Goal: Task Accomplishment & Management: Manage account settings

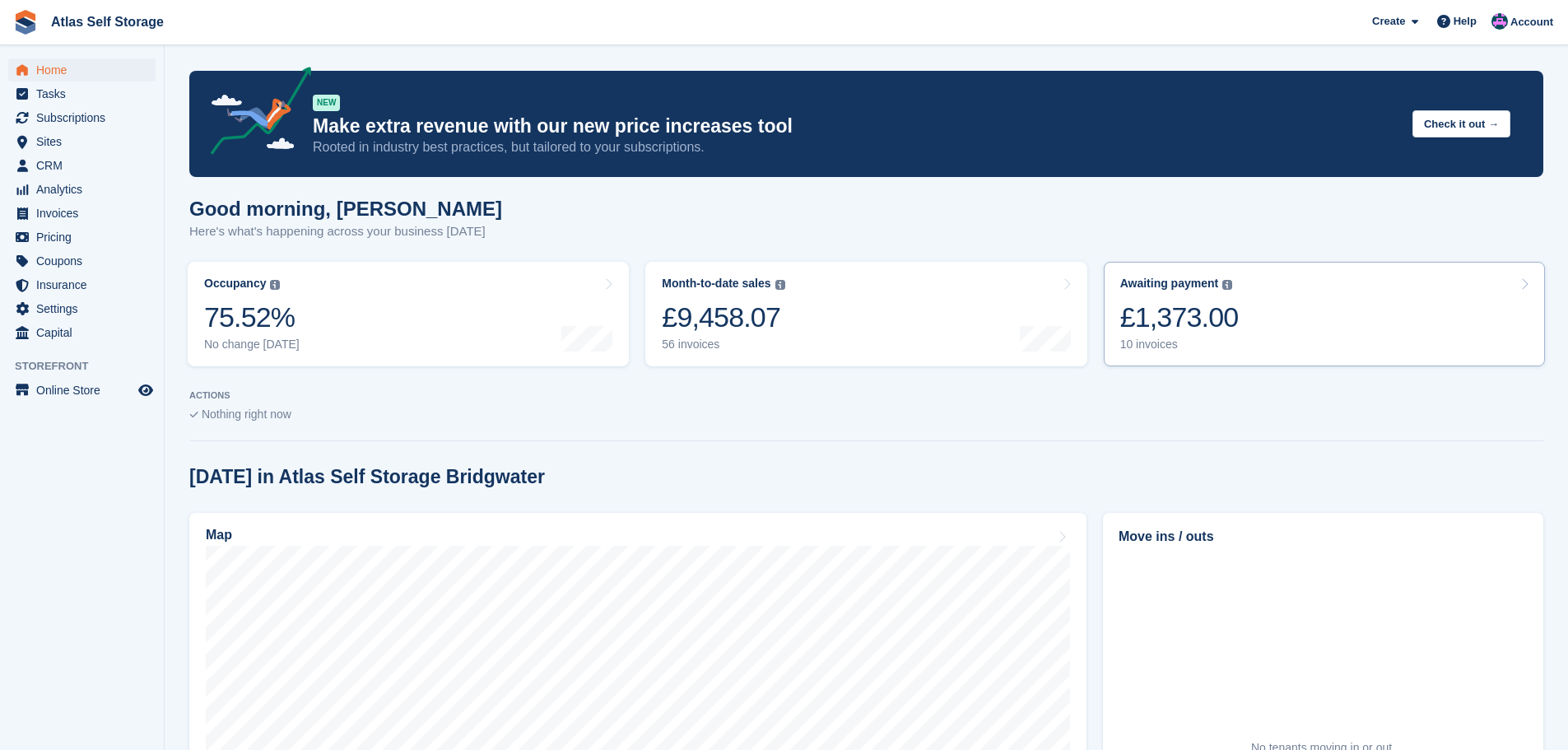
click at [1167, 344] on div "10 invoices" at bounding box center [1179, 344] width 118 height 14
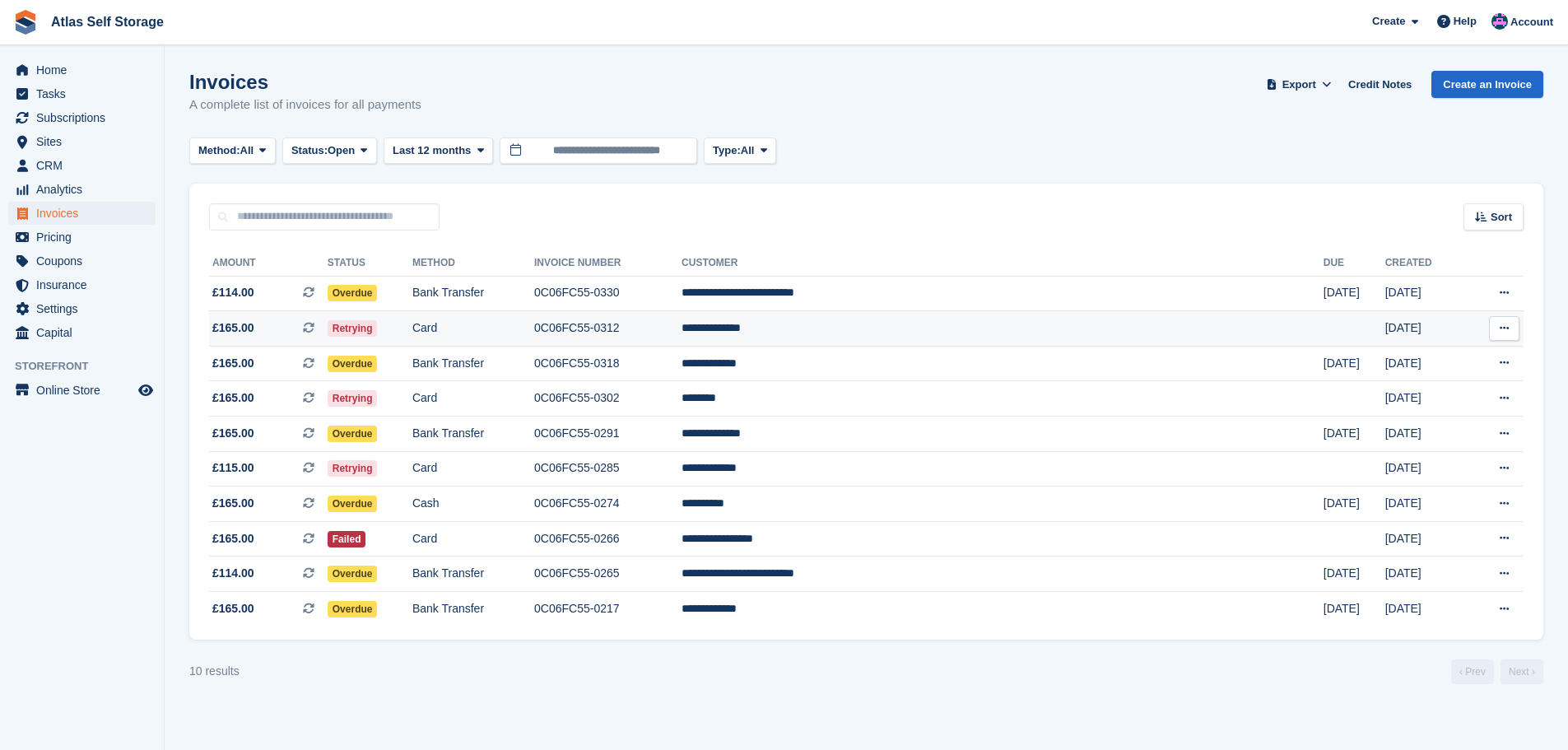
click at [907, 322] on td "**********" at bounding box center [1002, 328] width 643 height 36
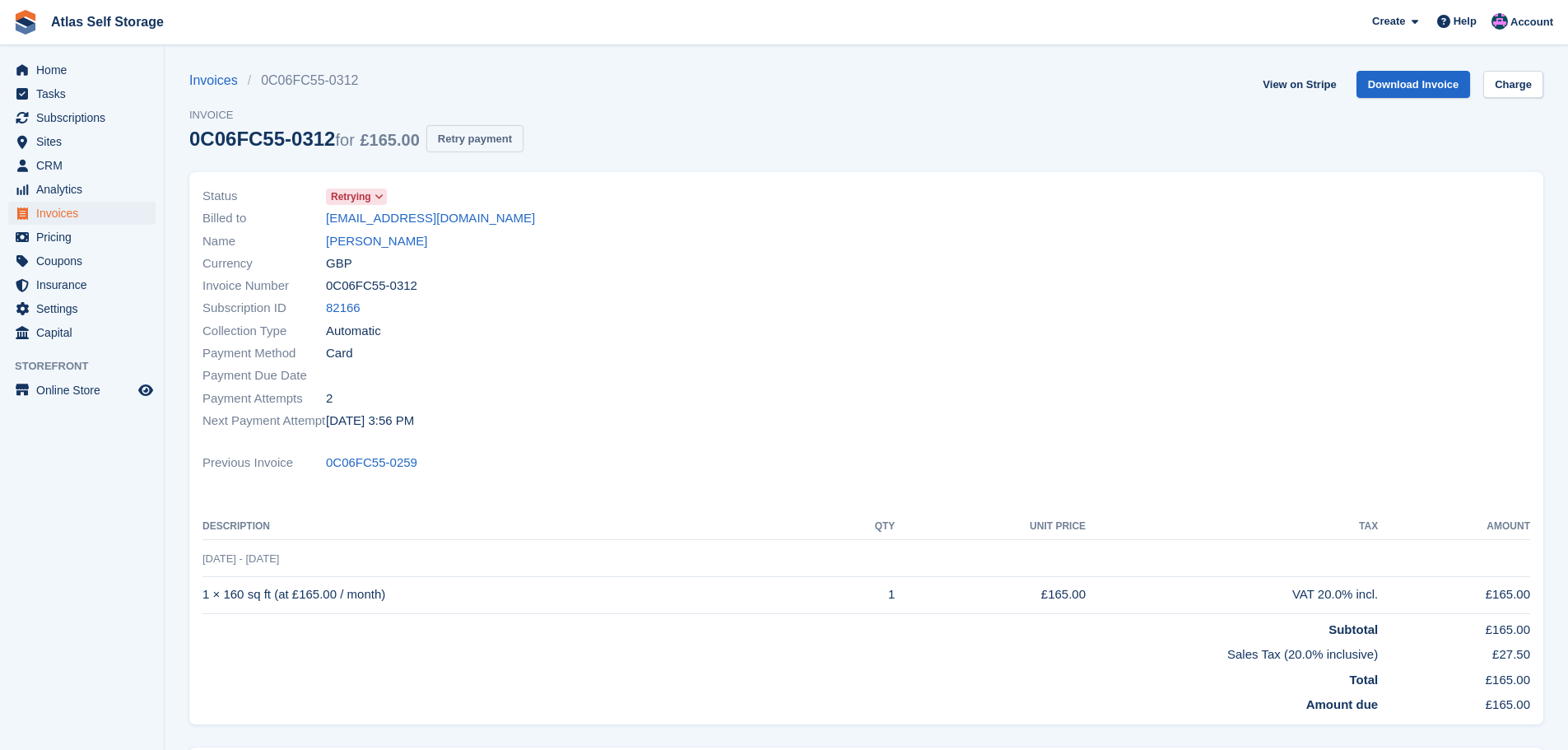
click at [480, 140] on button "Retry payment" at bounding box center [475, 139] width 97 height 27
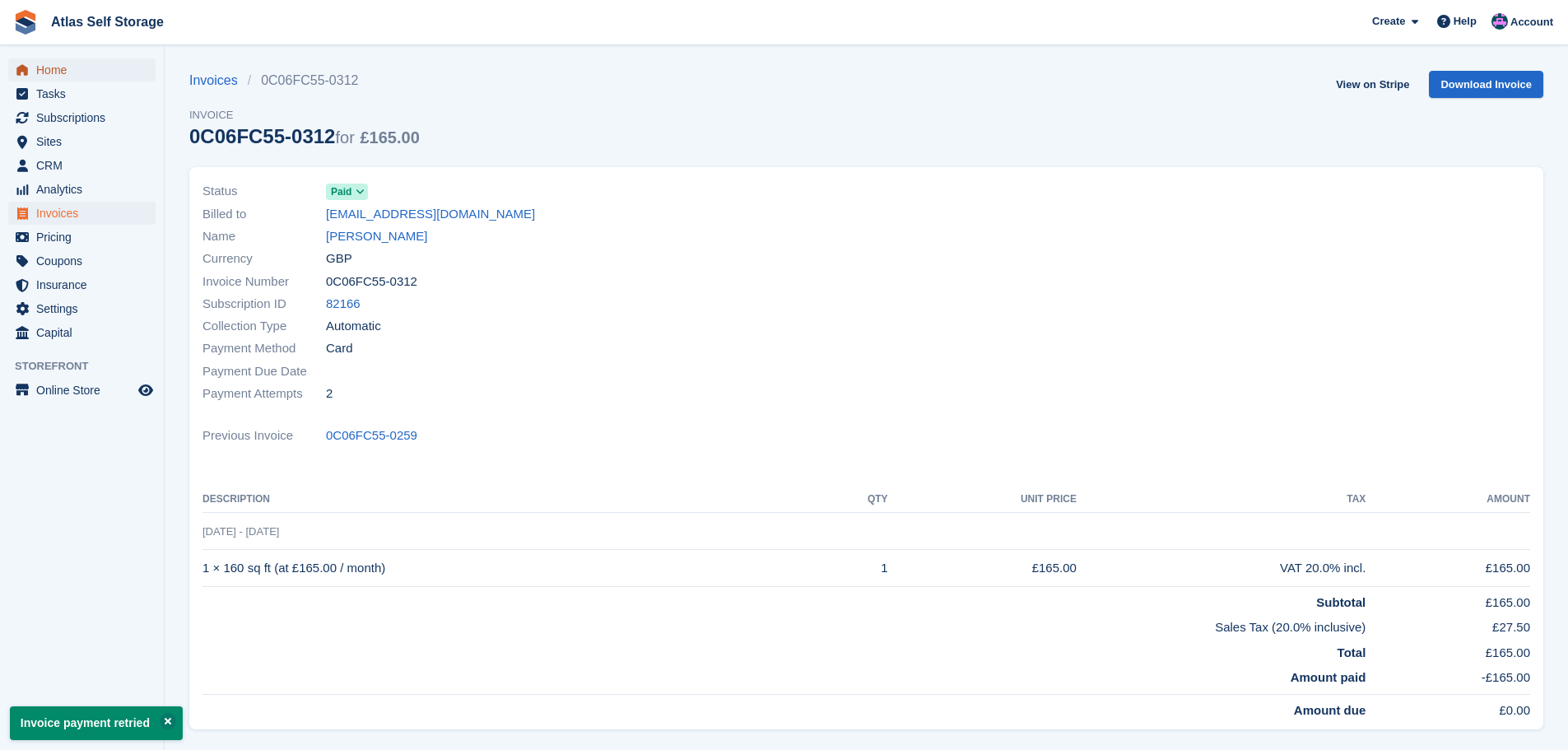
click at [55, 71] on span "Home" at bounding box center [85, 70] width 99 height 23
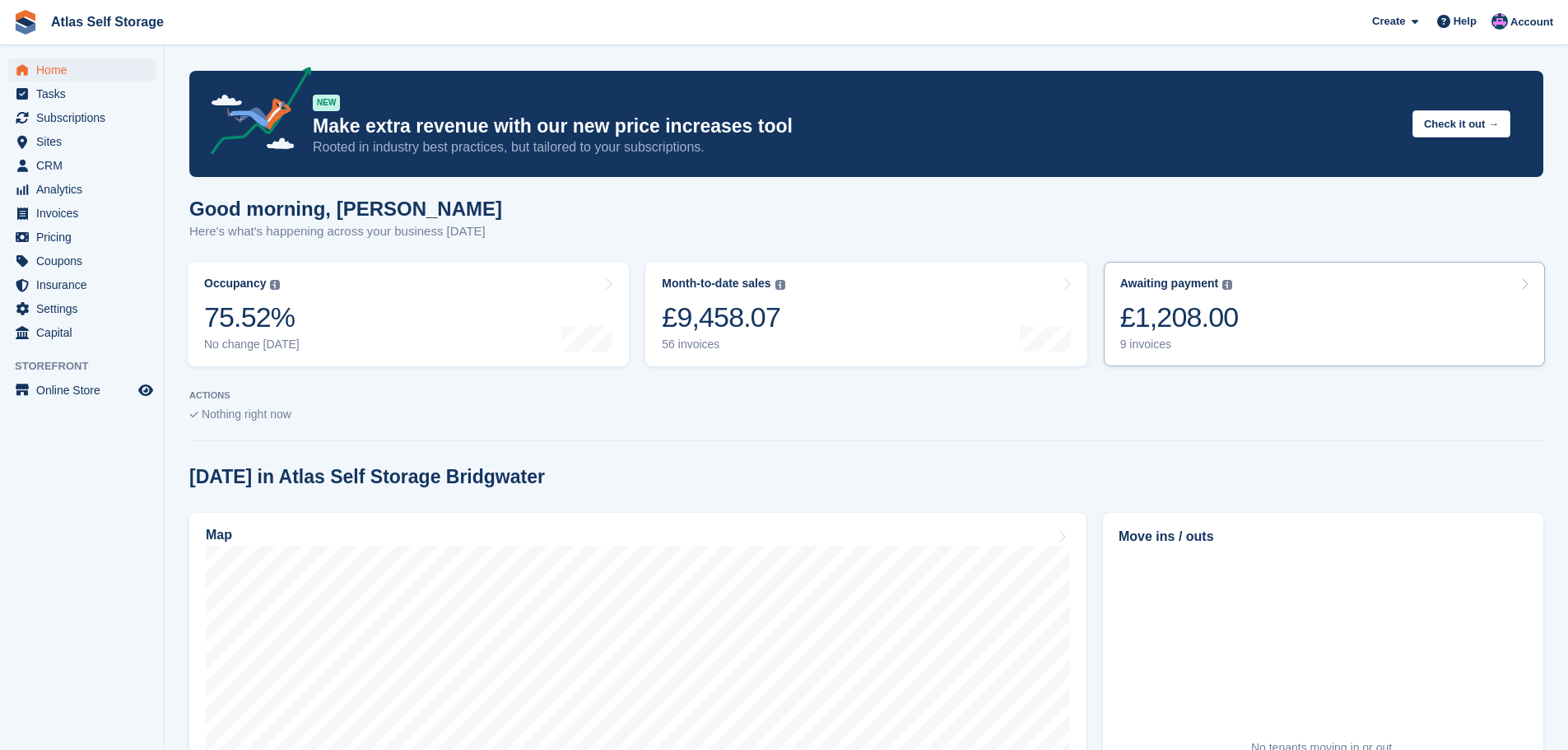
click at [1156, 346] on div "9 invoices" at bounding box center [1179, 344] width 118 height 14
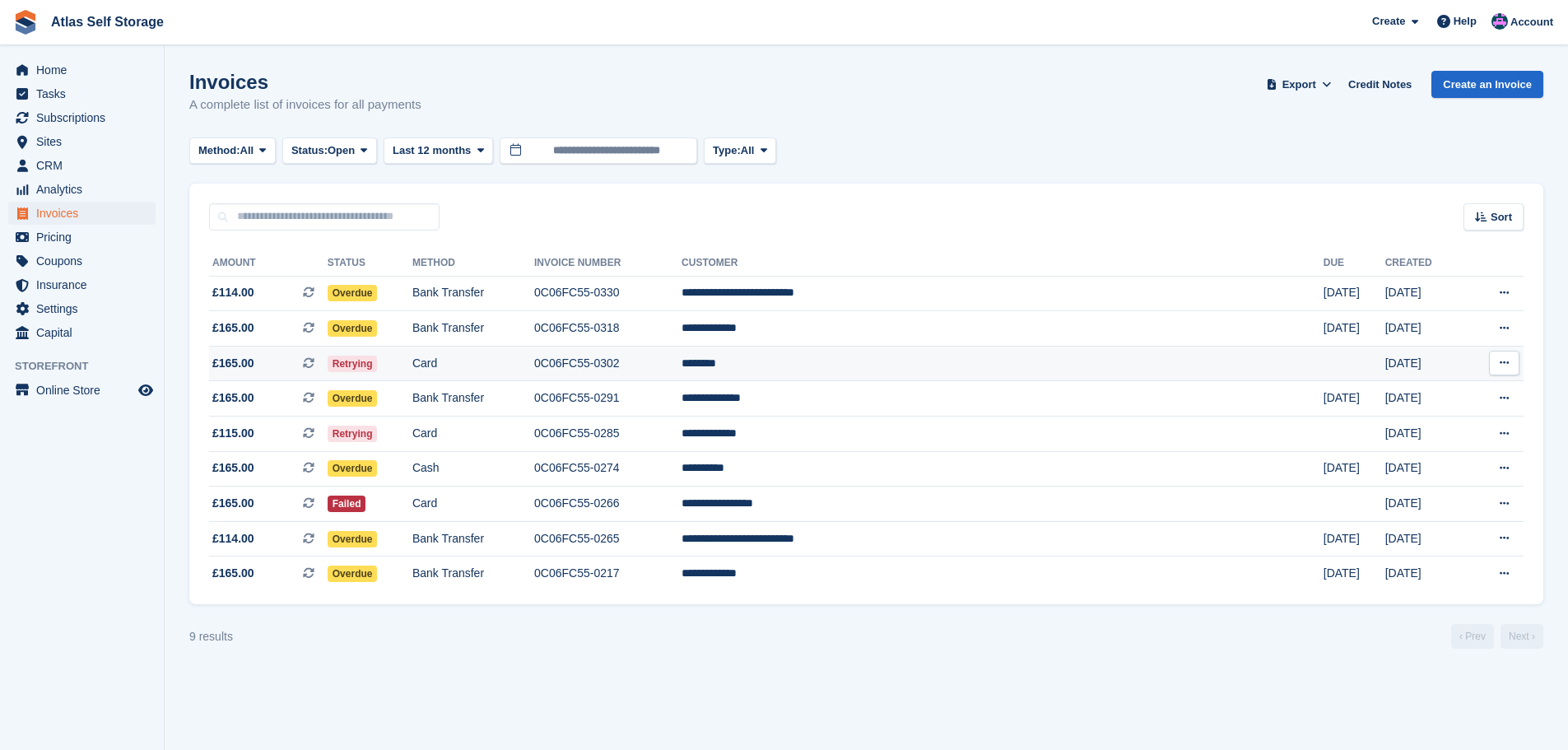
click at [681, 365] on td "0C06FC55-0302" at bounding box center [608, 363] width 147 height 36
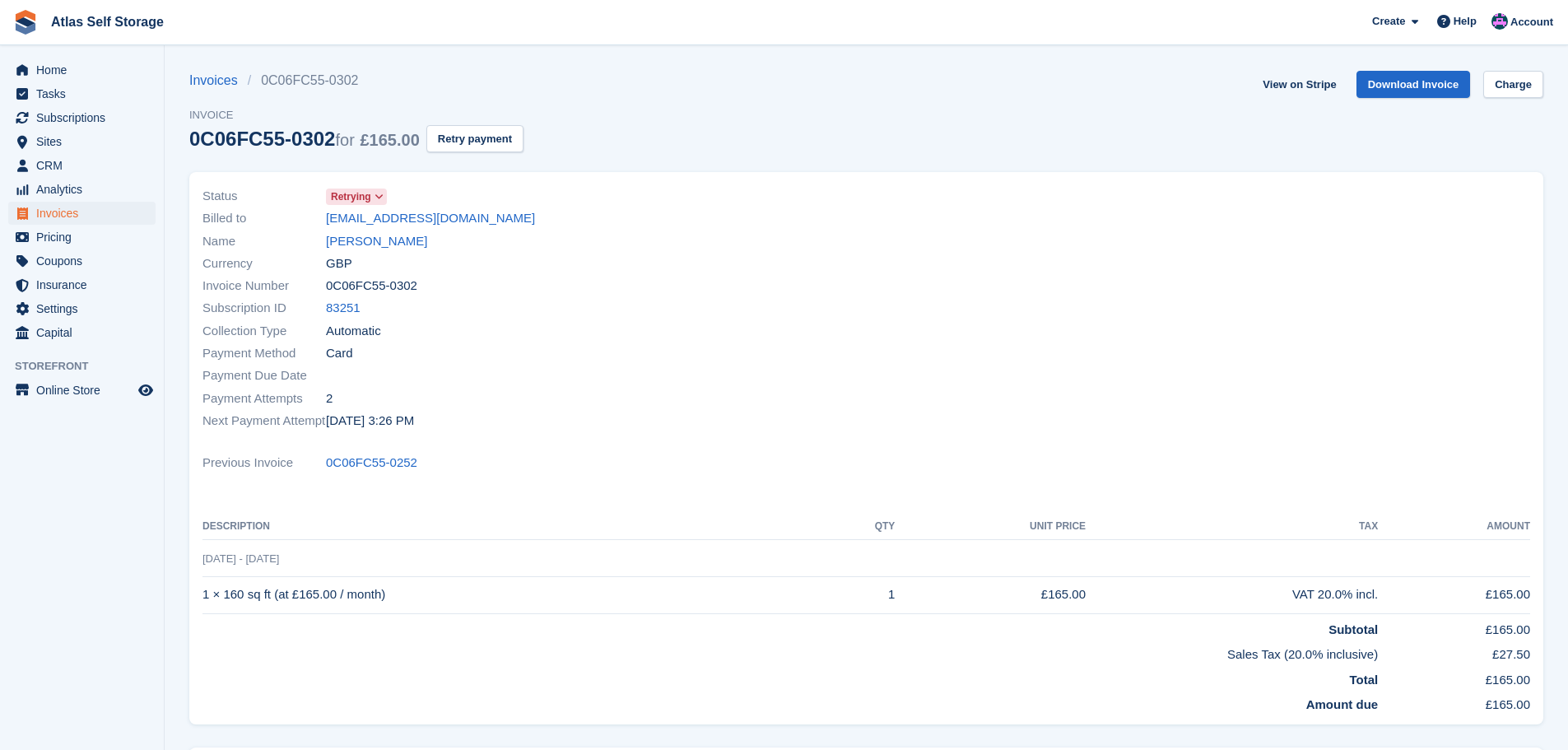
click at [376, 194] on icon at bounding box center [378, 197] width 9 height 10
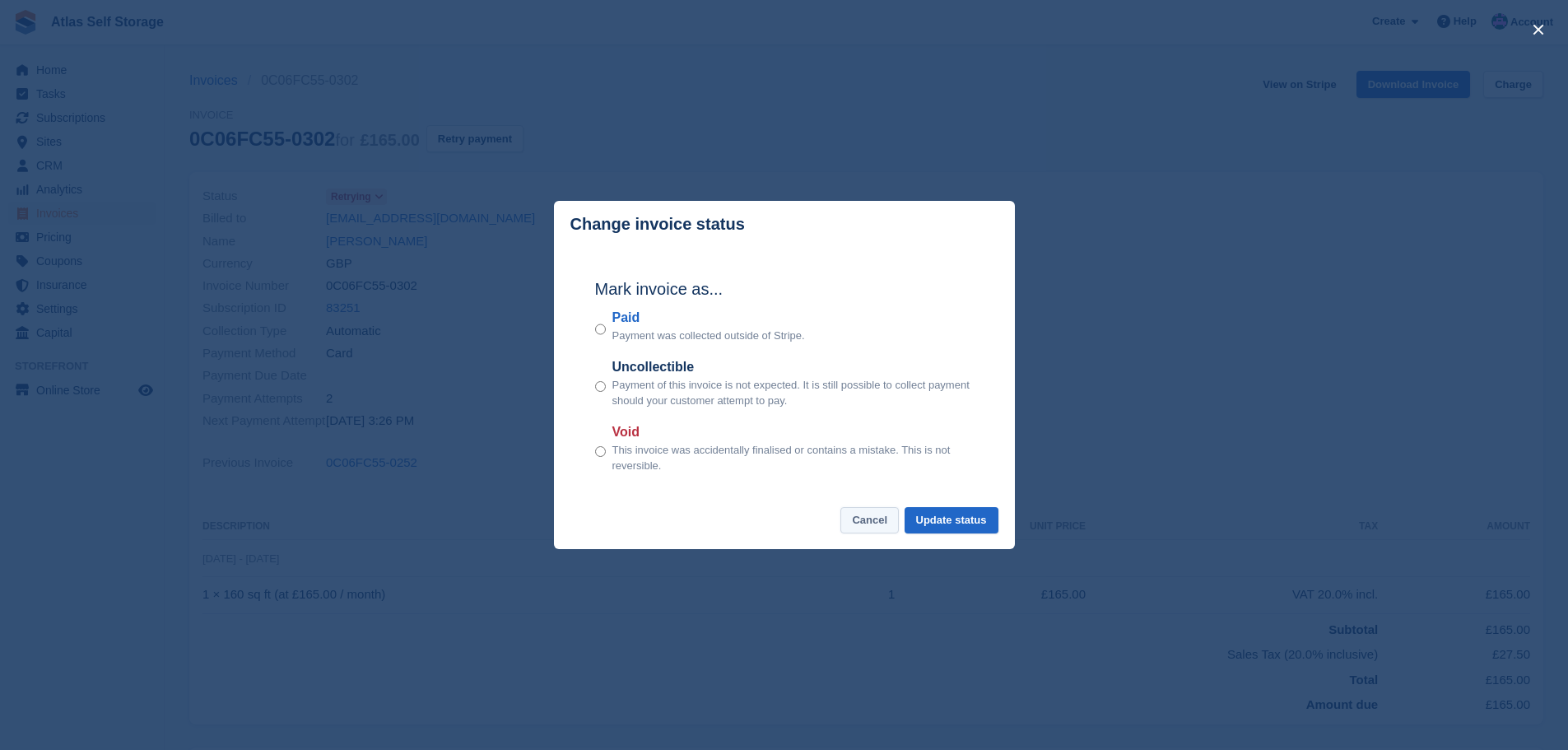
click at [872, 521] on button "Cancel" at bounding box center [869, 520] width 58 height 27
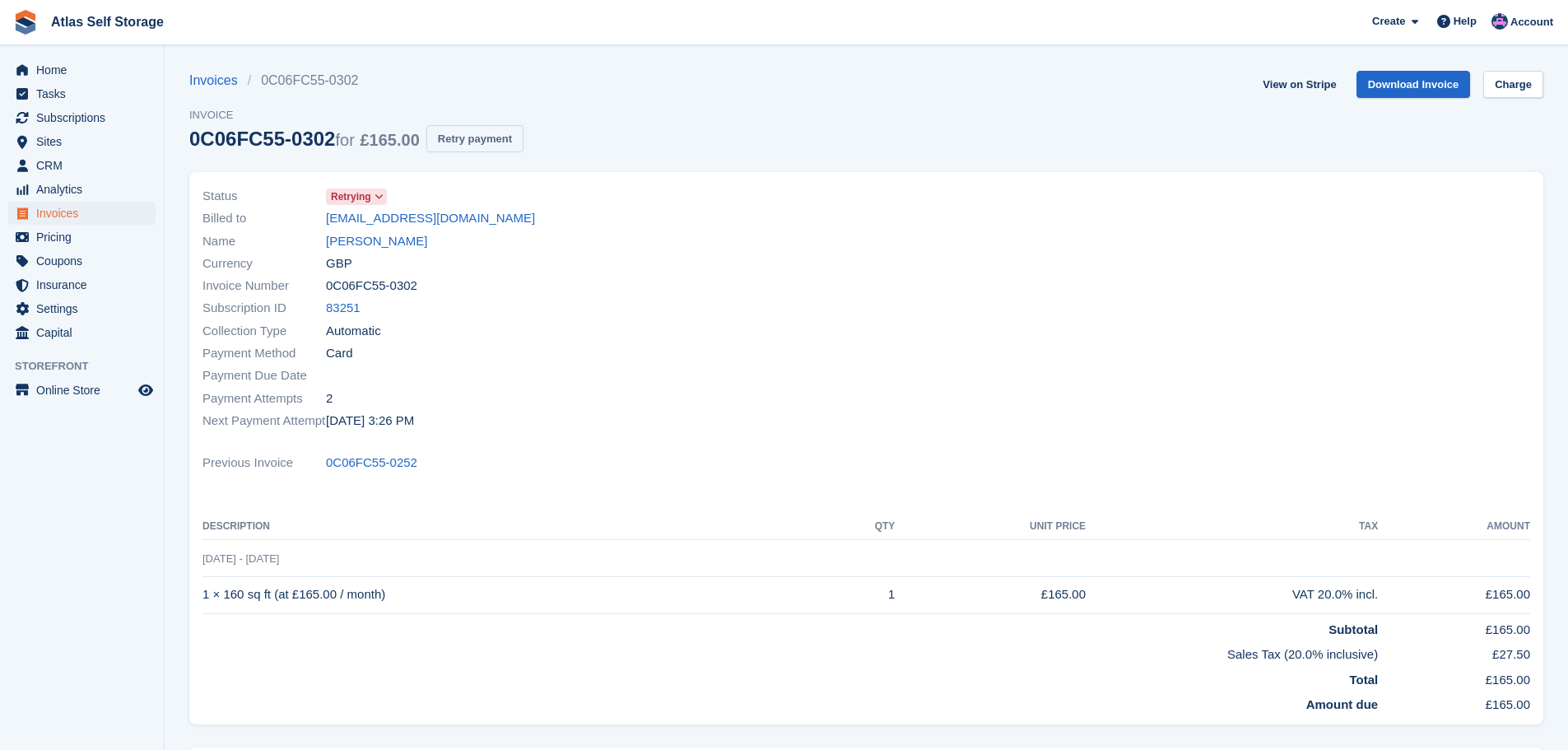
click at [464, 140] on button "Retry payment" at bounding box center [475, 139] width 97 height 27
click at [63, 70] on span "Home" at bounding box center [85, 70] width 99 height 23
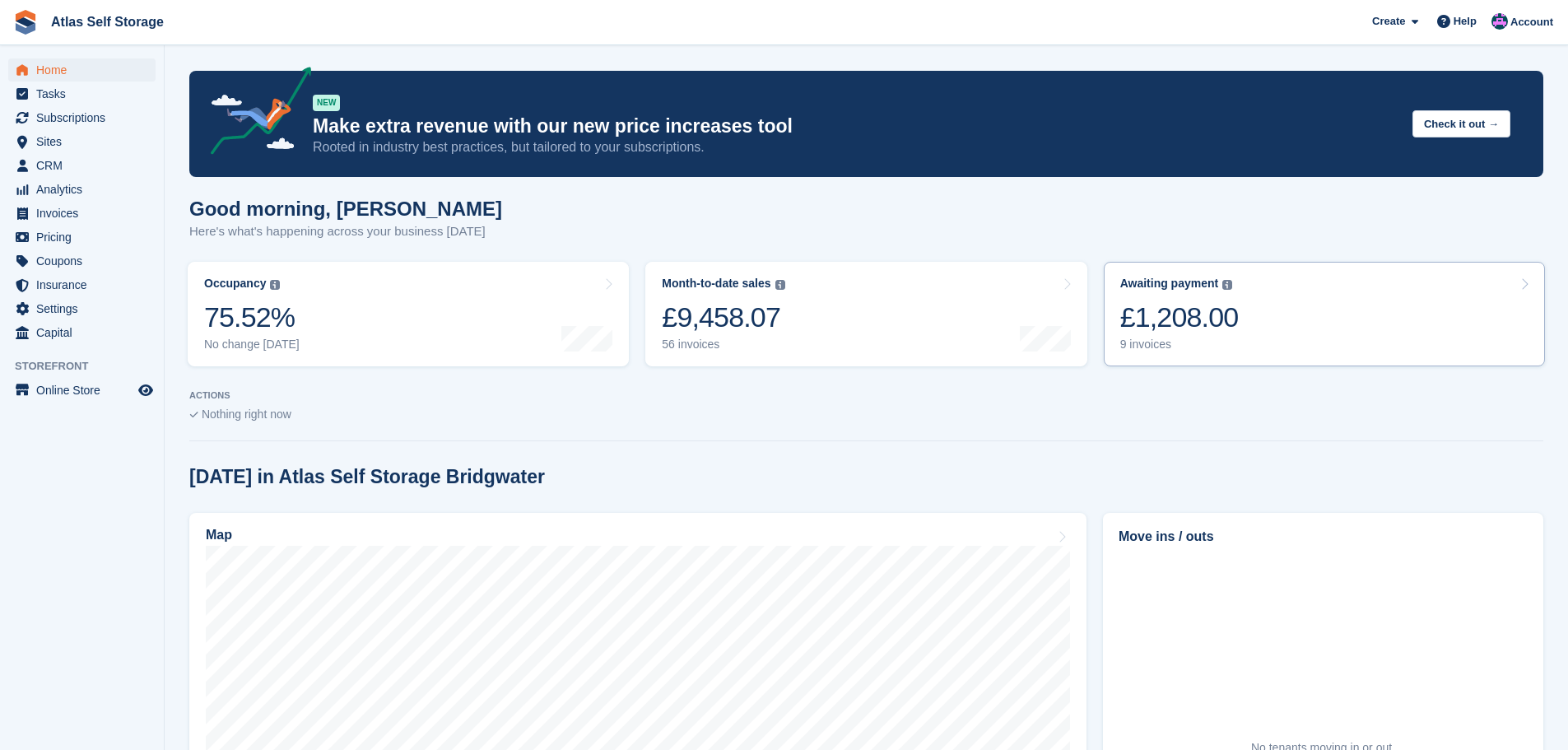
click at [1156, 342] on div "9 invoices" at bounding box center [1179, 344] width 118 height 14
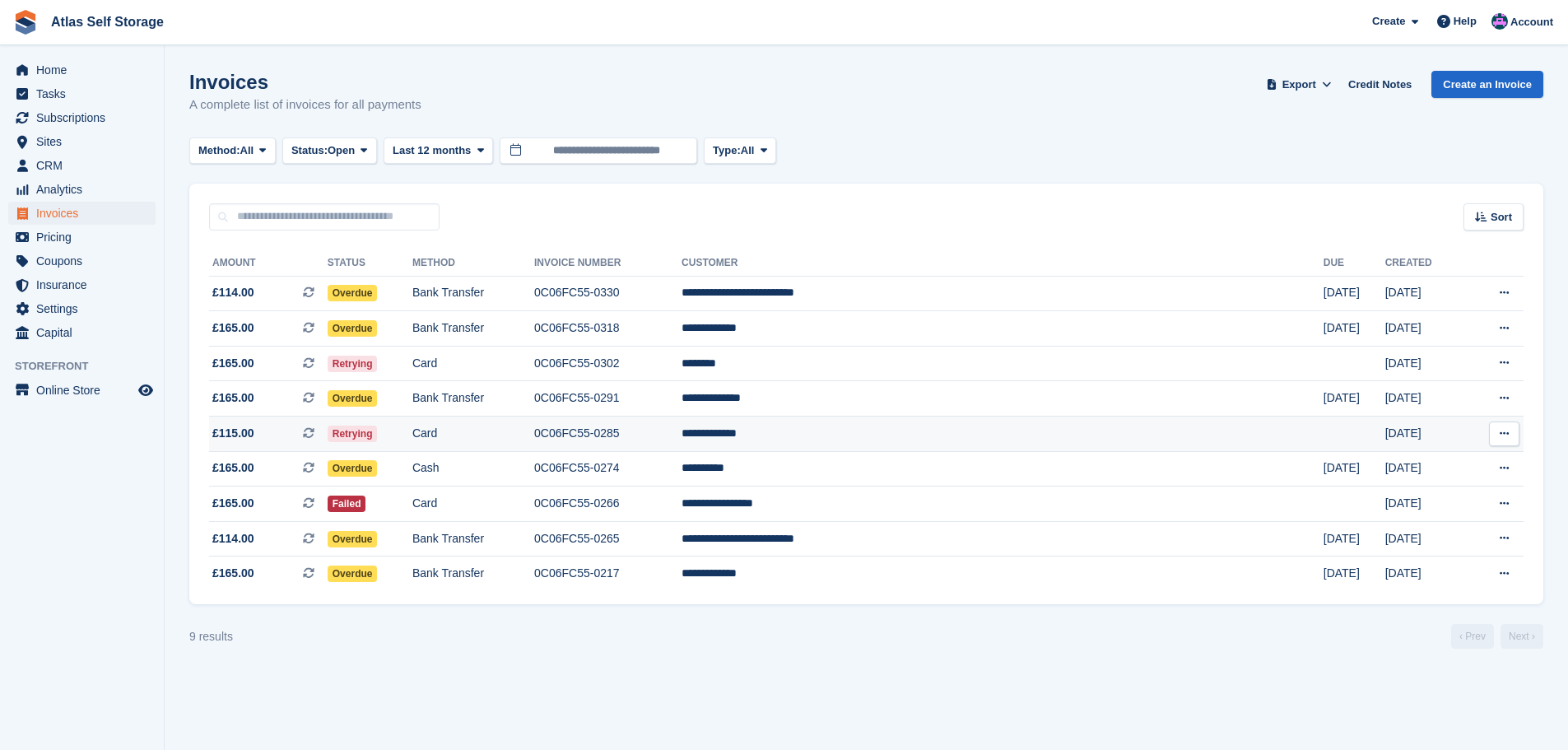
click at [378, 429] on span "Retrying" at bounding box center [353, 433] width 50 height 16
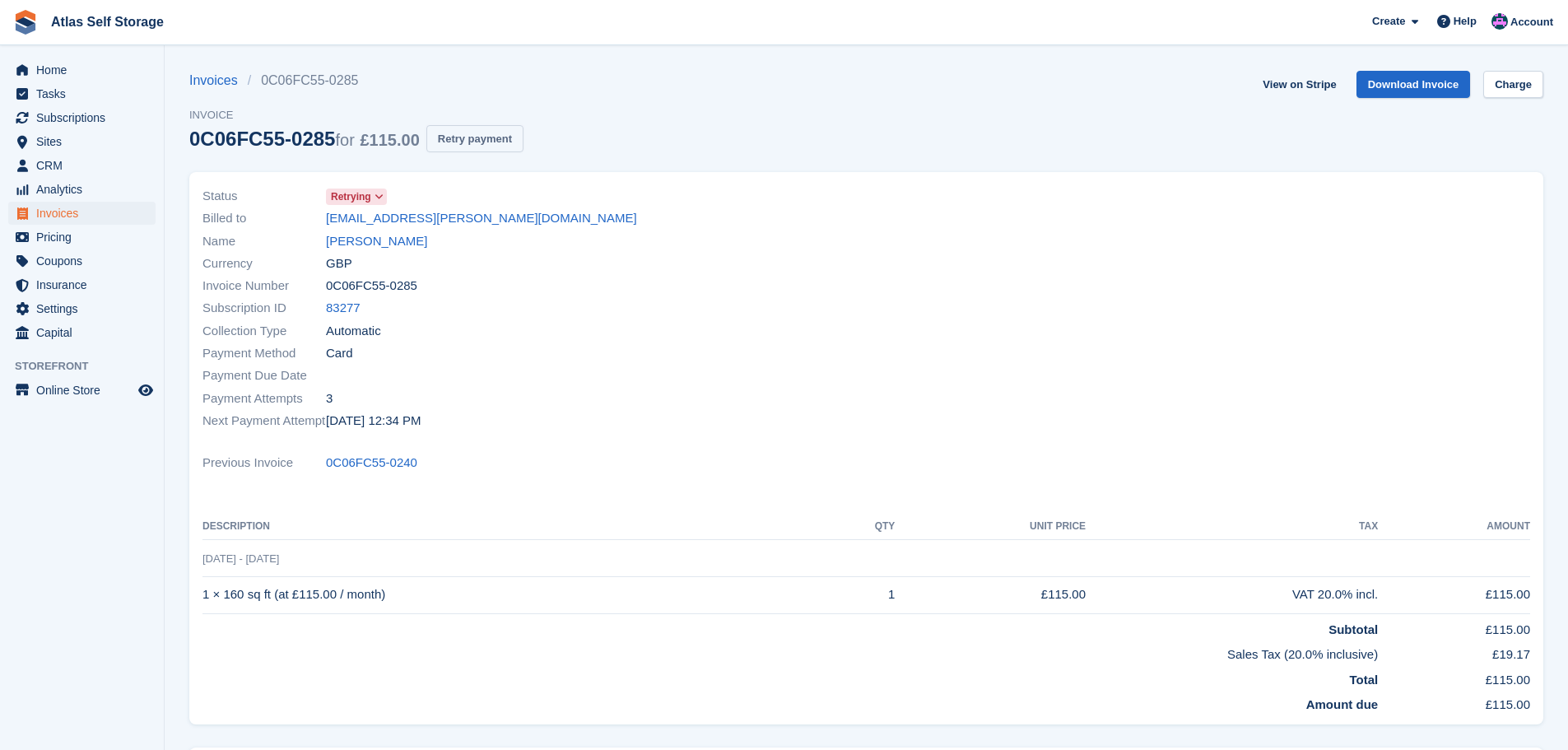
click at [470, 140] on button "Retry payment" at bounding box center [475, 139] width 97 height 27
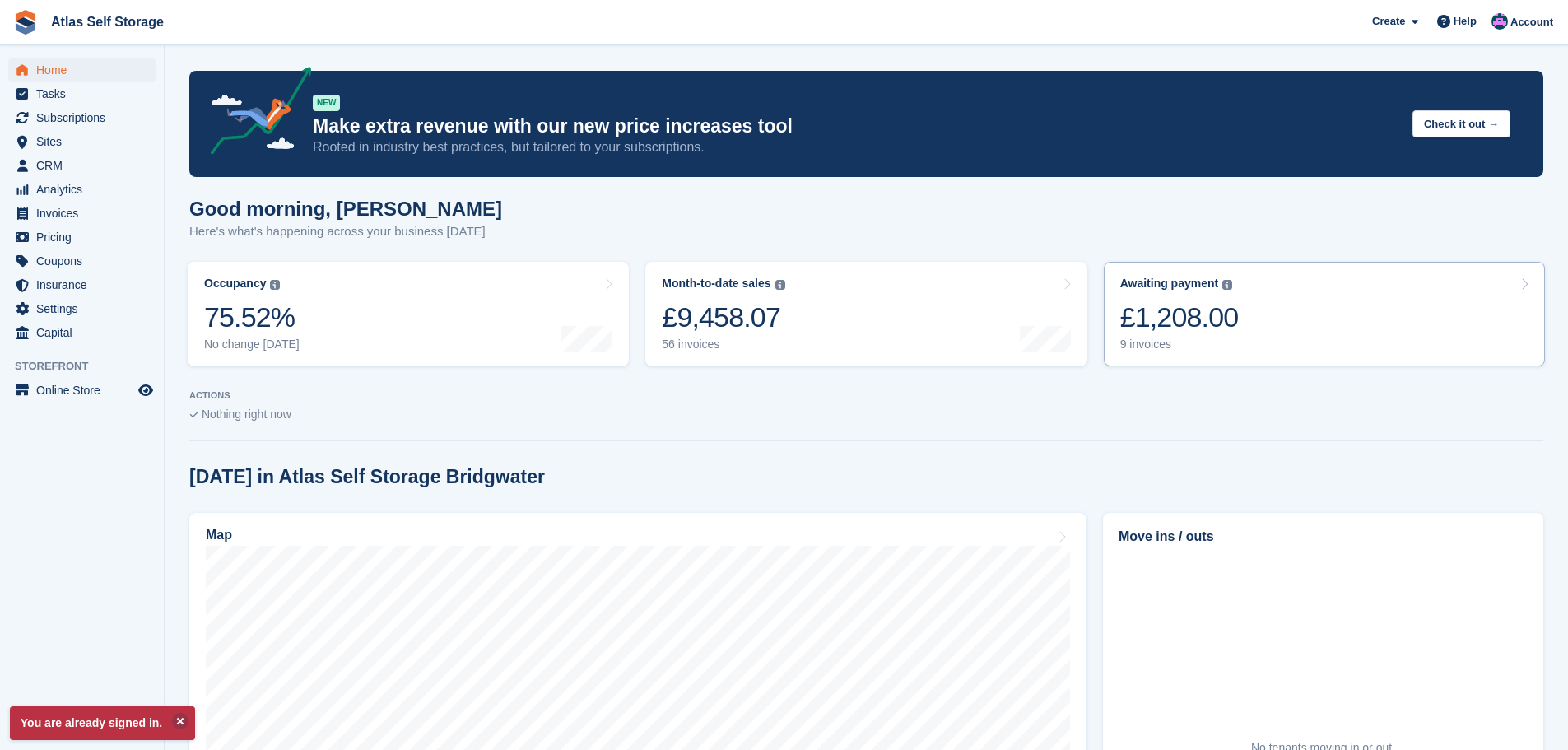
click at [1136, 347] on div "9 invoices" at bounding box center [1179, 344] width 118 height 14
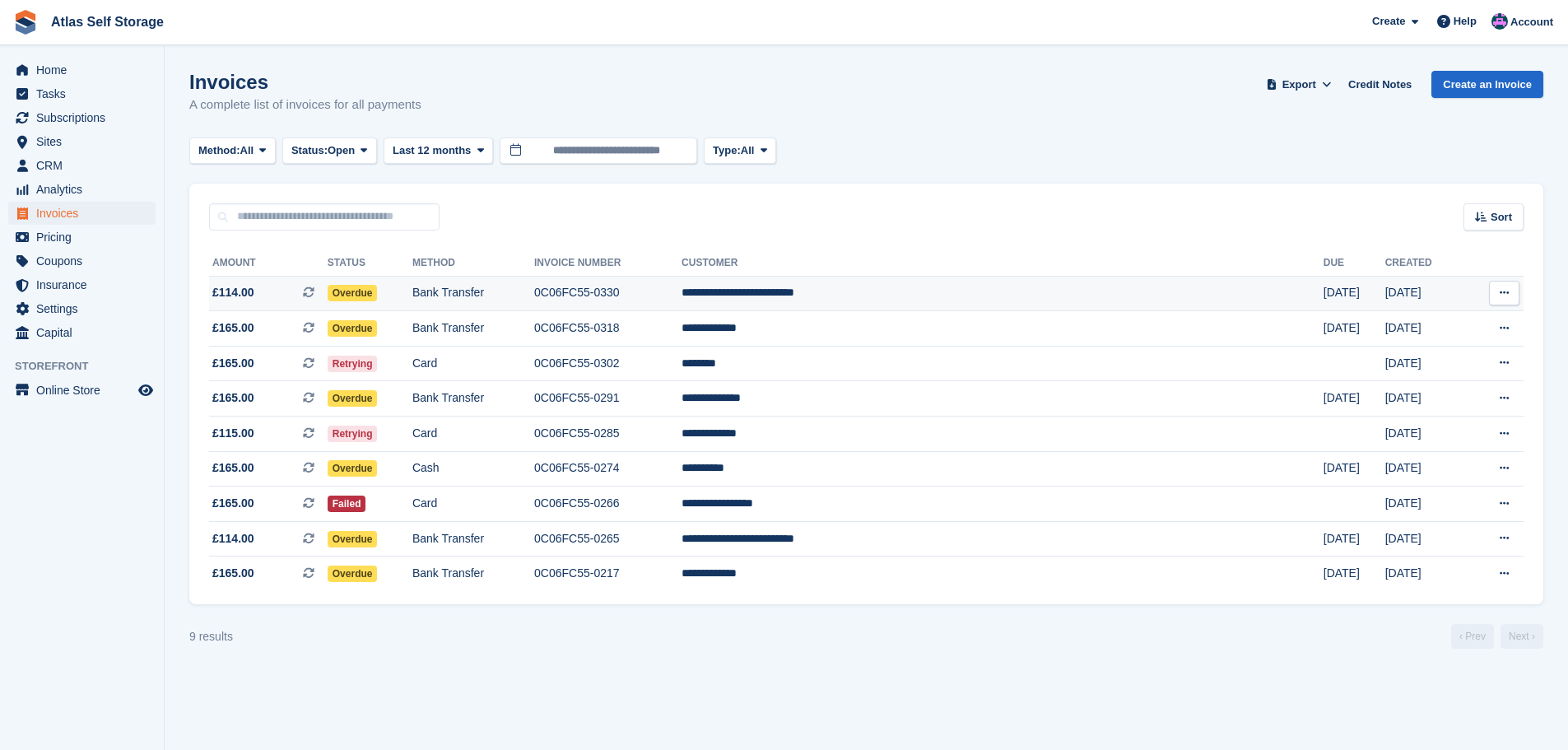
click at [901, 293] on td "**********" at bounding box center [1002, 294] width 643 height 36
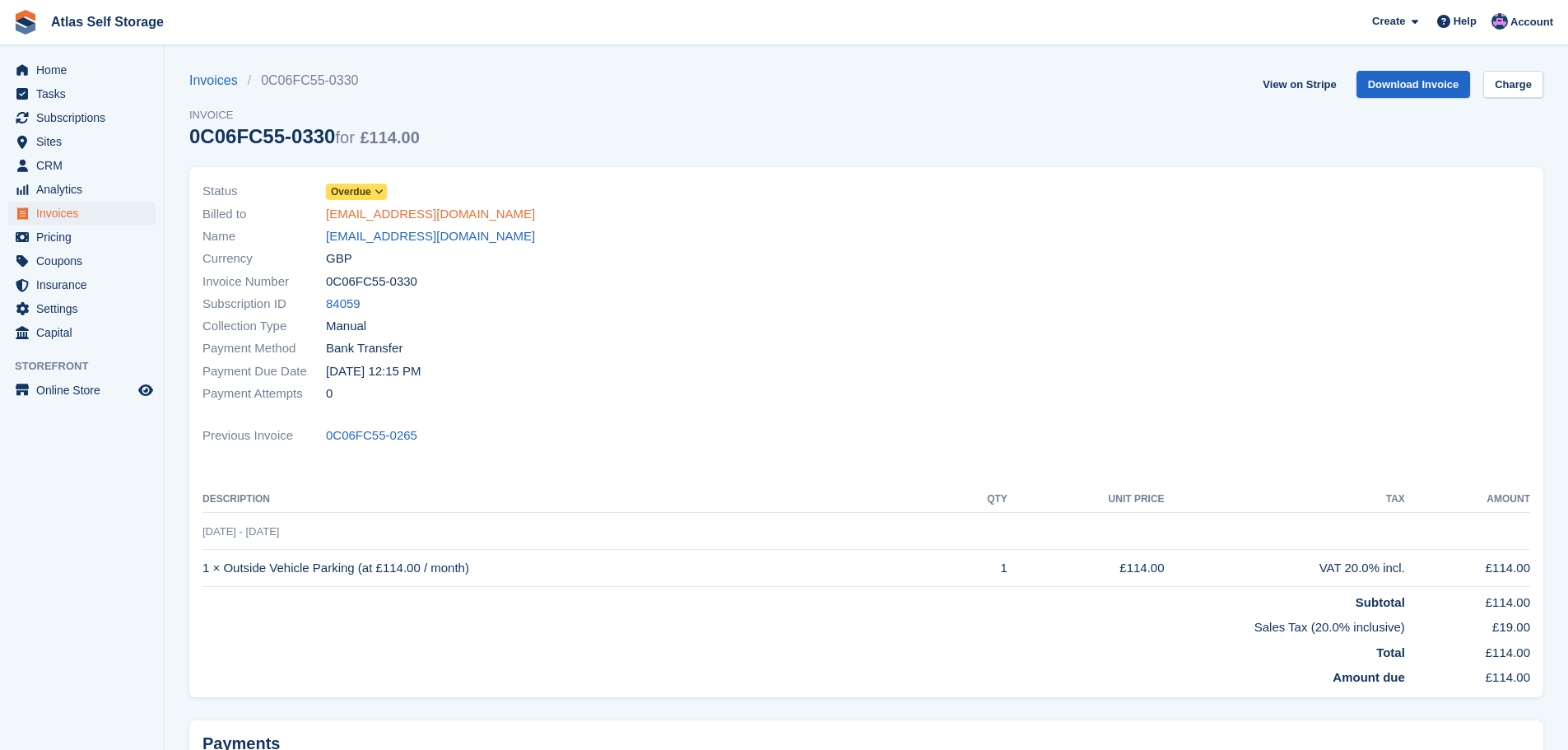
click at [394, 217] on link "[EMAIL_ADDRESS][DOMAIN_NAME]" at bounding box center [430, 214] width 209 height 19
